Goal: Transaction & Acquisition: Book appointment/travel/reservation

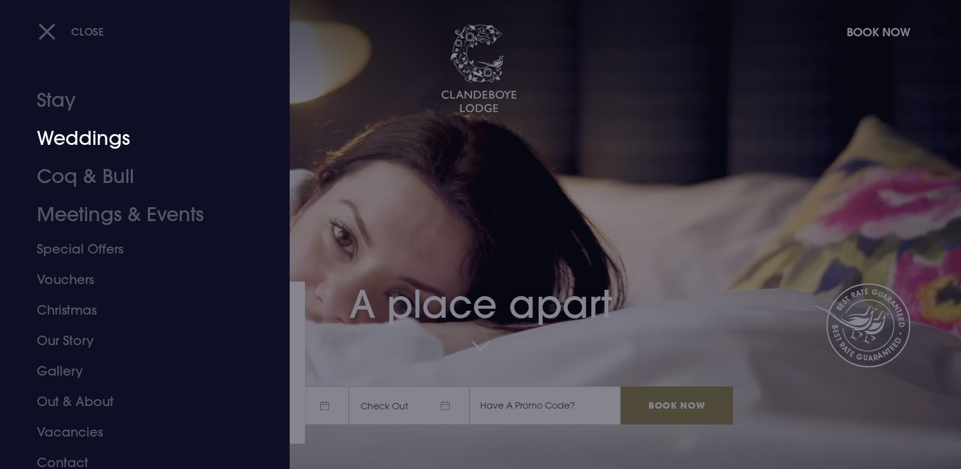
click at [85, 142] on link "Weddings" at bounding box center [137, 138] width 201 height 38
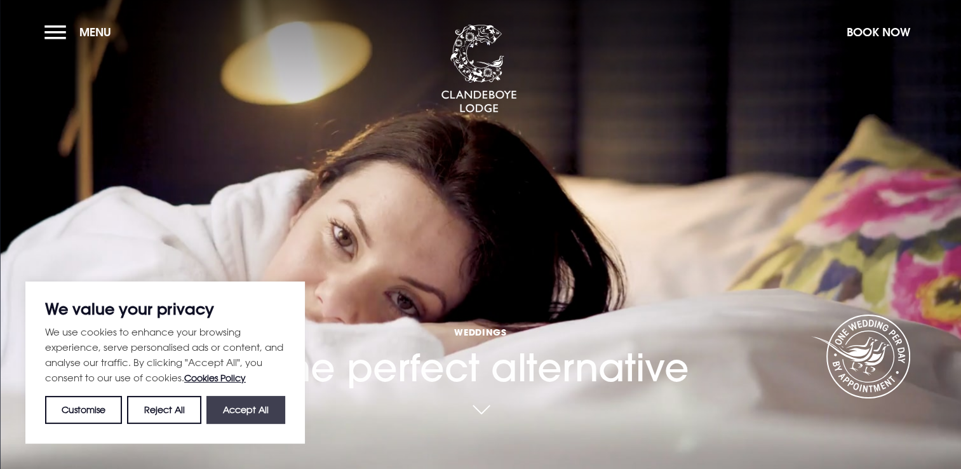
click at [266, 410] on button "Accept All" at bounding box center [245, 410] width 79 height 28
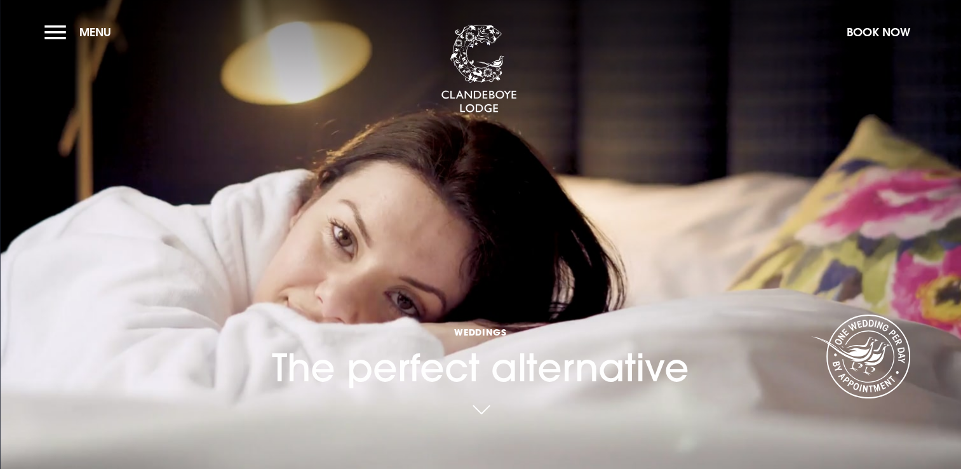
checkbox input "true"
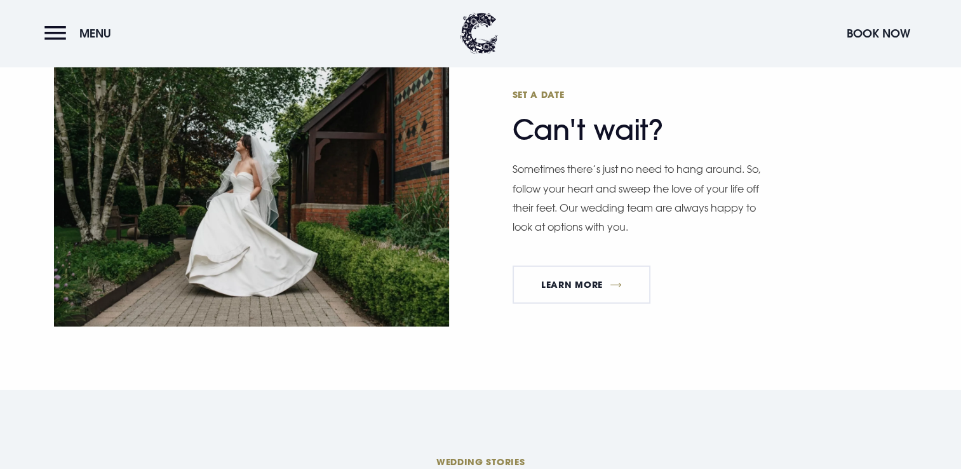
scroll to position [3672, 0]
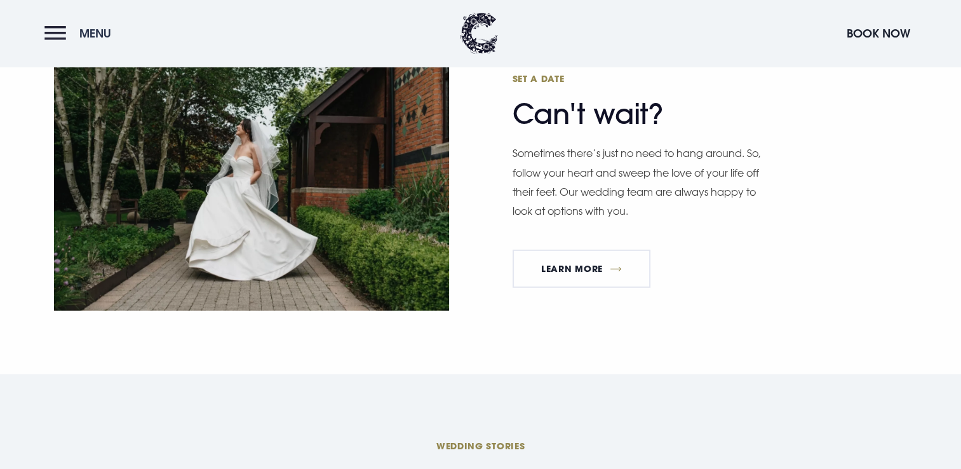
click at [51, 30] on button "Menu" at bounding box center [80, 33] width 73 height 27
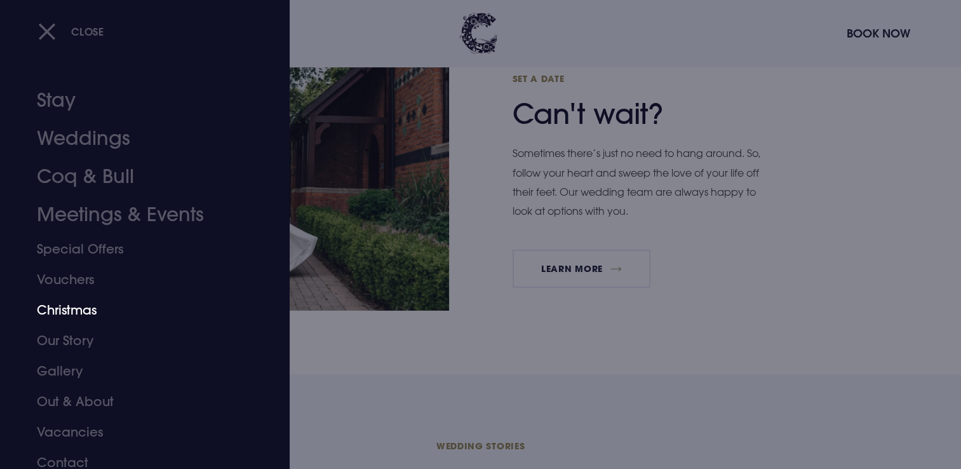
scroll to position [8, 0]
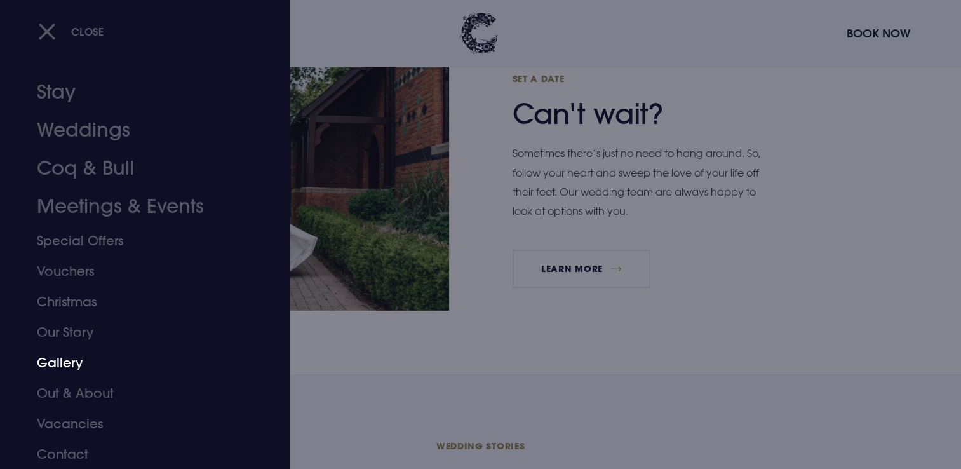
click at [60, 359] on link "Gallery" at bounding box center [137, 363] width 201 height 30
